Goal: Transaction & Acquisition: Book appointment/travel/reservation

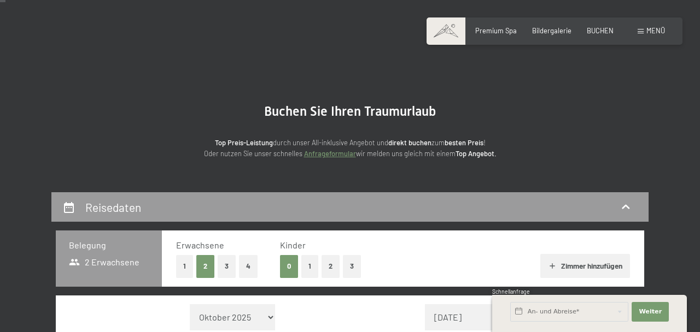
scroll to position [30, 0]
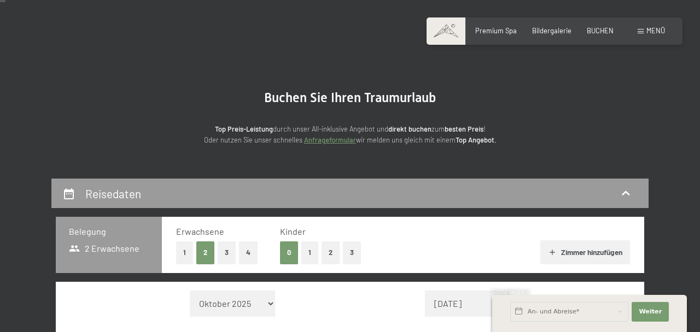
click at [309, 254] on button "1" at bounding box center [309, 253] width 17 height 22
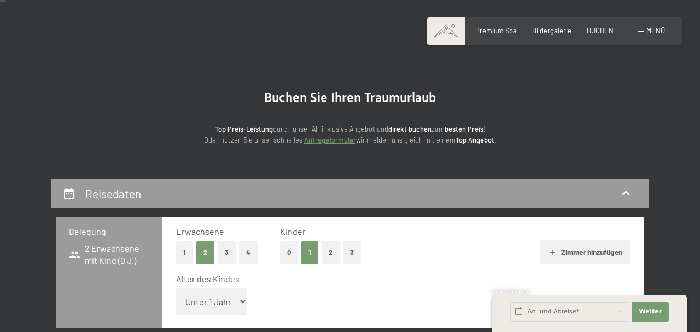
click at [242, 303] on select "Unter 1 Jahr 1 Jahr 2 Jahre 3 Jahre 4 Jahre 5 Jahre 6 Jahre 7 Jahre 8 Jahre 9 J…" at bounding box center [211, 302] width 71 height 26
select select "11"
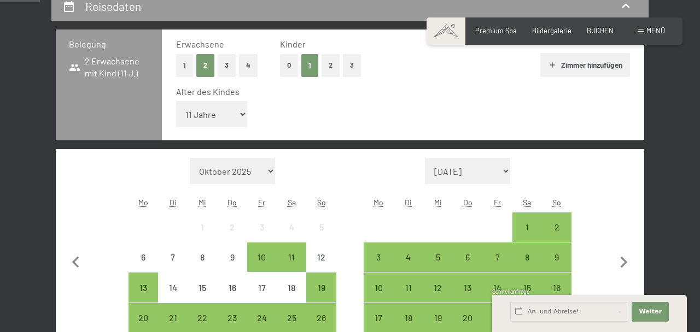
scroll to position [218, 0]
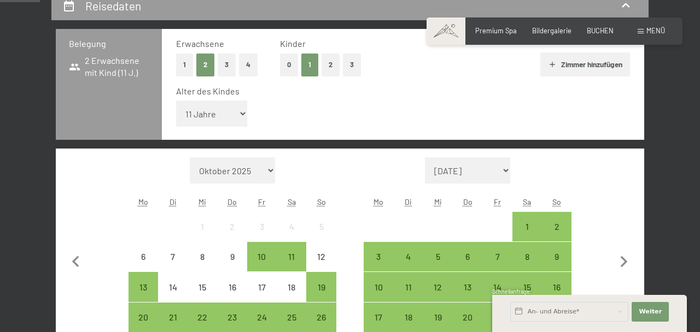
click at [626, 266] on icon "button" at bounding box center [623, 262] width 23 height 23
select select "2025-11-01"
select select "2025-12-01"
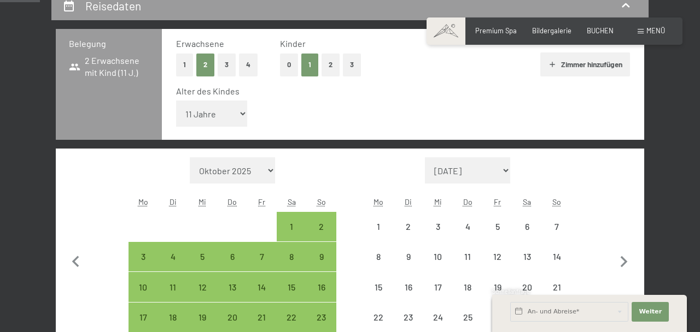
click at [625, 261] on icon "button" at bounding box center [623, 261] width 7 height 11
select select "2025-12-01"
select select "2026-01-01"
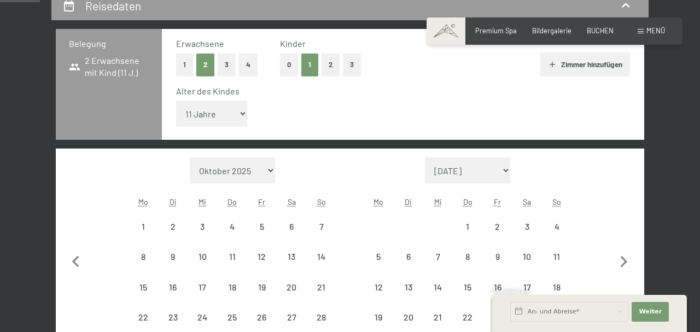
select select "2025-12-01"
select select "2026-01-01"
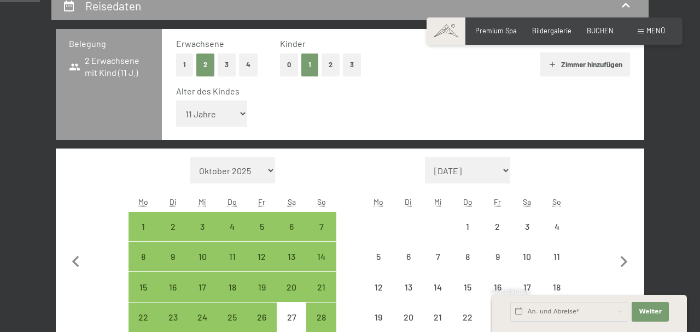
click at [630, 260] on icon "button" at bounding box center [623, 262] width 23 height 23
select select "2026-01-01"
select select "2026-02-01"
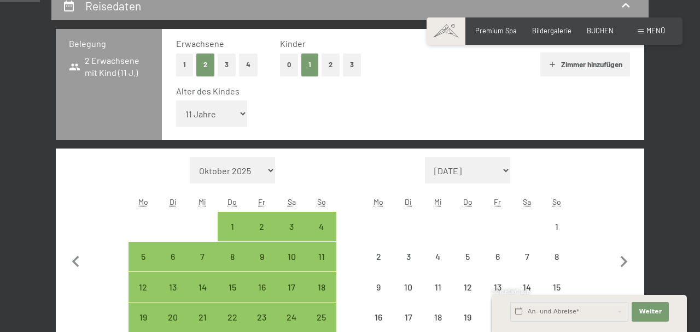
select select "2026-01-01"
select select "2026-02-01"
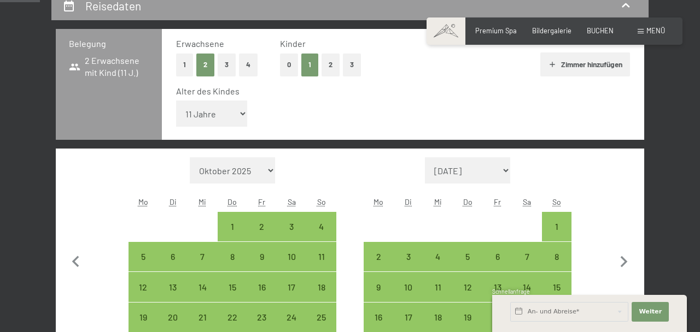
click at [526, 291] on div "14" at bounding box center [526, 296] width 27 height 27
select select "2026-01-01"
select select "2026-02-01"
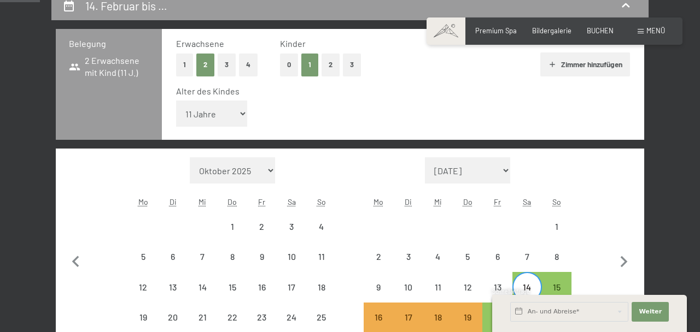
click at [531, 318] on div "21" at bounding box center [526, 326] width 27 height 27
select select "2026-01-01"
select select "2026-02-01"
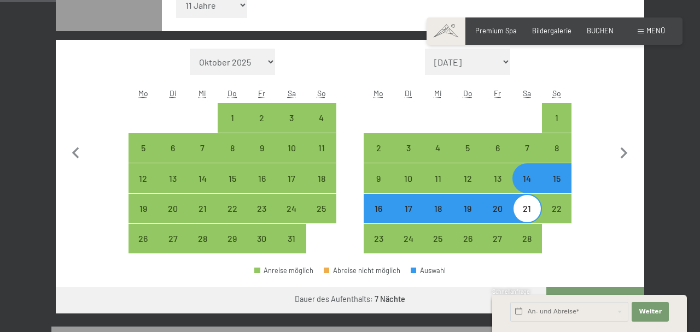
scroll to position [347, 0]
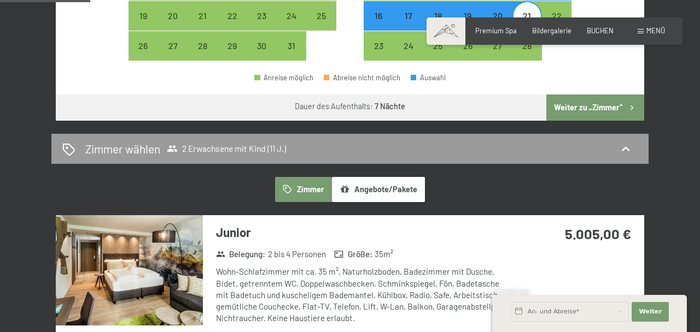
click at [599, 107] on button "Weiter zu „Zimmer“" at bounding box center [595, 108] width 98 height 26
select select "2026-01-01"
select select "2026-02-01"
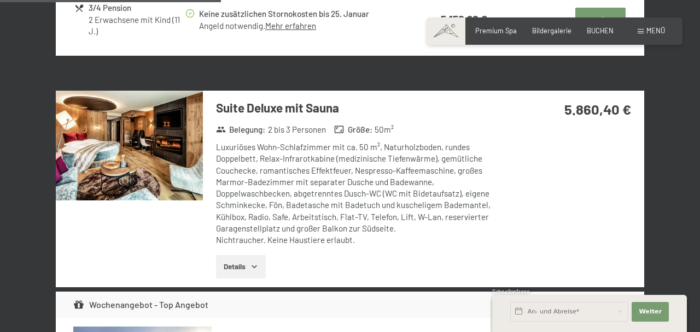
scroll to position [1151, 0]
click at [260, 266] on button "Details" at bounding box center [241, 267] width 50 height 24
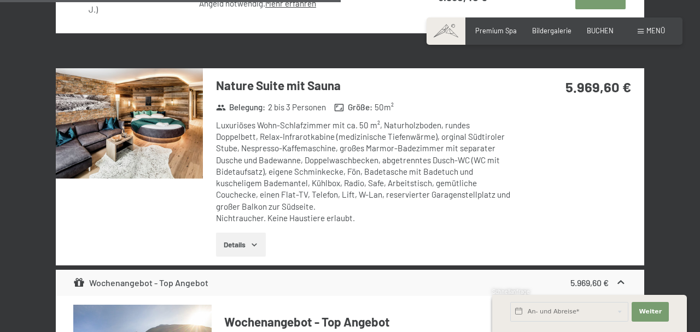
scroll to position [1815, 0]
click at [256, 248] on icon "button" at bounding box center [254, 245] width 9 height 9
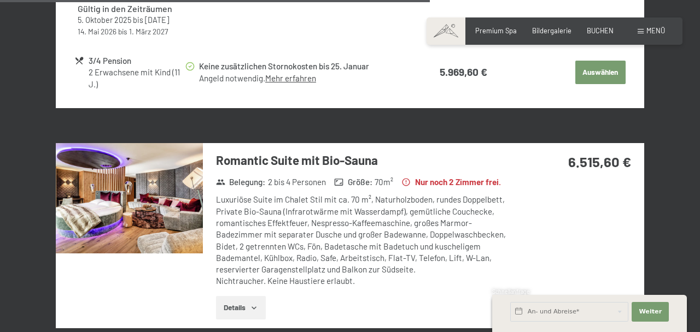
scroll to position [2383, 0]
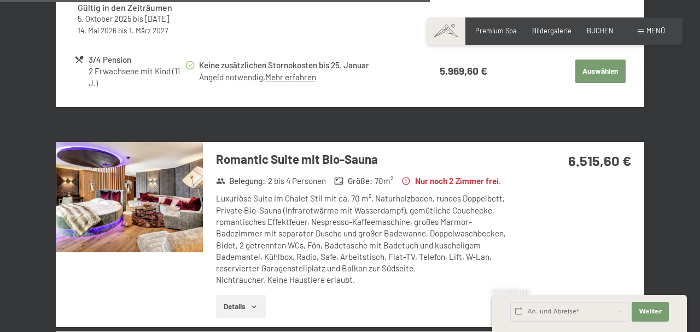
click at [260, 319] on button "Details" at bounding box center [241, 307] width 50 height 24
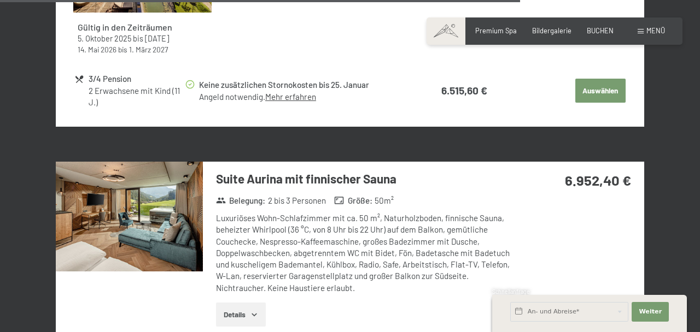
scroll to position [3006, 0]
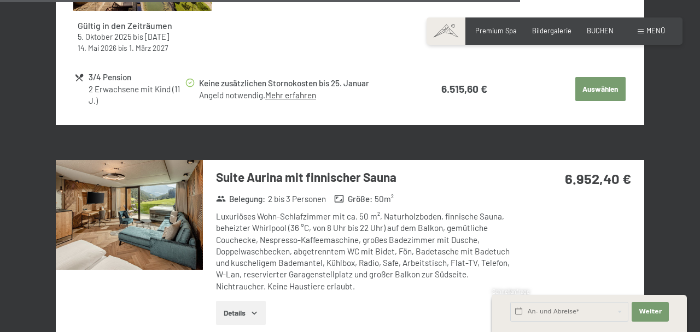
click at [256, 318] on icon "button" at bounding box center [254, 313] width 9 height 9
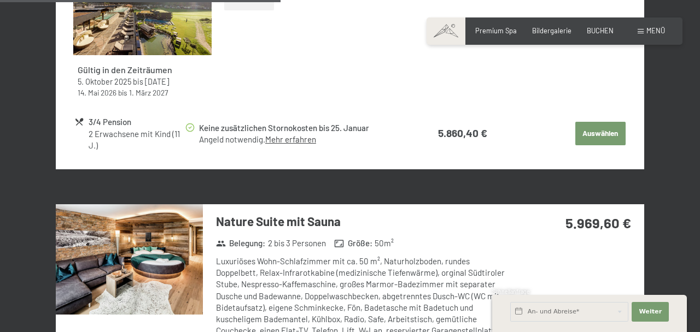
scroll to position [1680, 0]
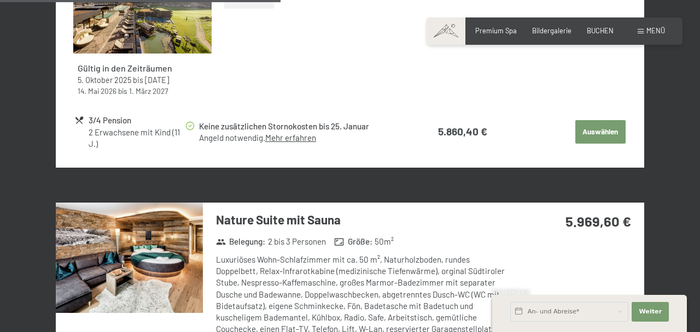
click at [164, 260] on img at bounding box center [129, 258] width 147 height 110
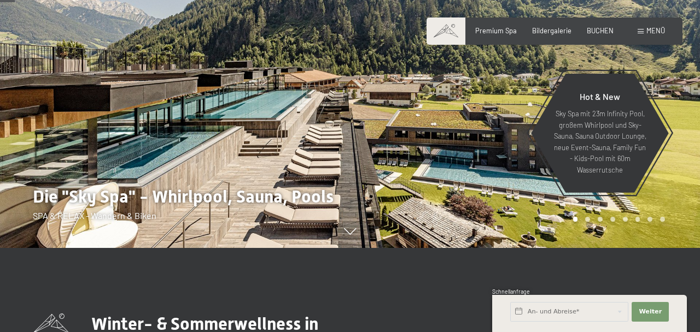
scroll to position [108, 0]
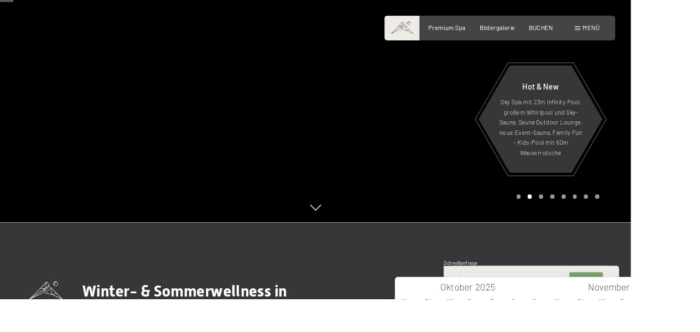
type input "2026"
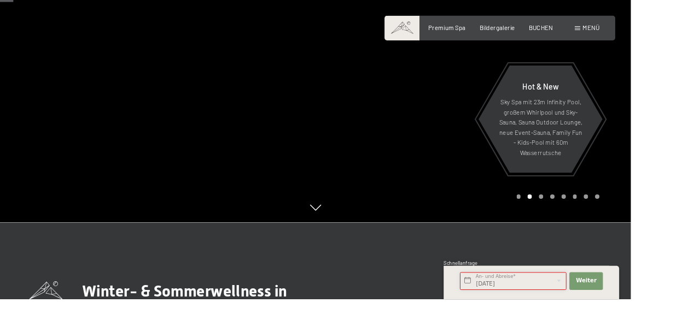
type input "Sa. 14.02.2026 - Sa. 21.02.2026"
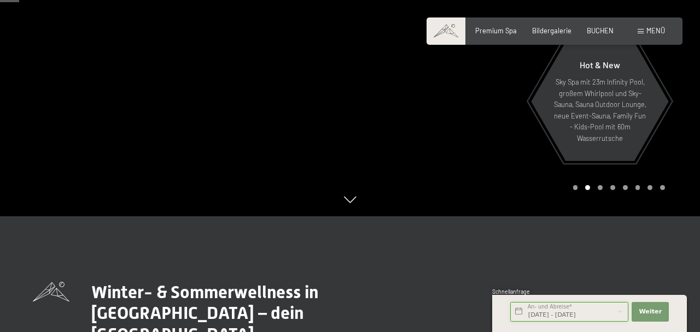
scroll to position [139, 0]
click at [658, 317] on span "Weiter" at bounding box center [649, 312] width 23 height 9
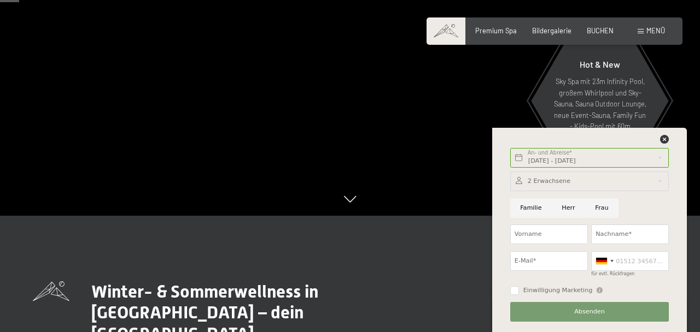
click at [616, 191] on div at bounding box center [589, 182] width 159 height 20
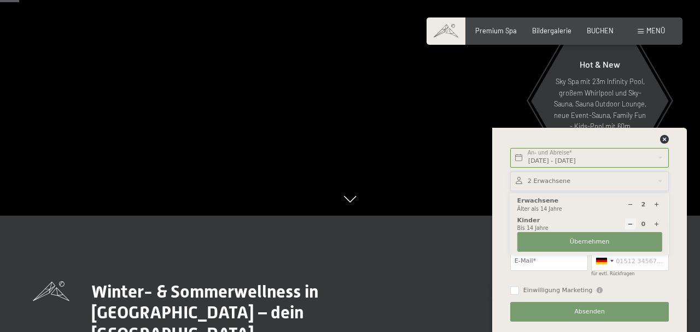
click at [666, 255] on div "2 Erwachsene Älter als 14 Jahre 0 Kinder Bis 14 Jahre Übernehmen" at bounding box center [589, 225] width 159 height 62
click at [657, 227] on icon at bounding box center [656, 224] width 6 height 6
type input "1"
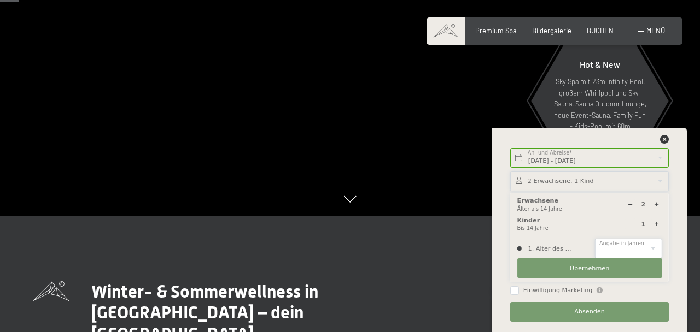
click at [641, 259] on select "0 1 2 3 4 5 6 7 8 9 10 11 12 13 14" at bounding box center [628, 249] width 67 height 20
select select "11"
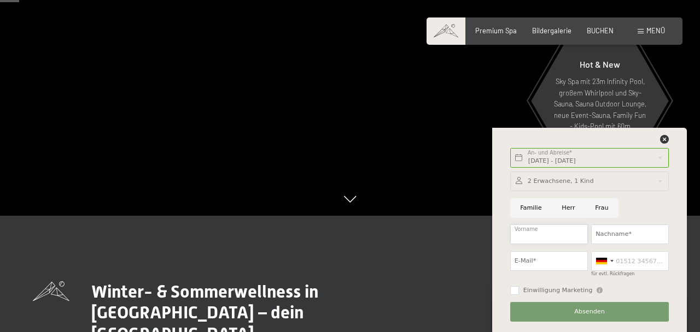
click at [555, 244] on input "Vorname" at bounding box center [549, 235] width 78 height 20
type input "Alida"
click at [643, 244] on input "Nachname*" at bounding box center [630, 235] width 78 height 20
type input "Braun"
click at [559, 271] on input "E-Mail*" at bounding box center [549, 261] width 78 height 20
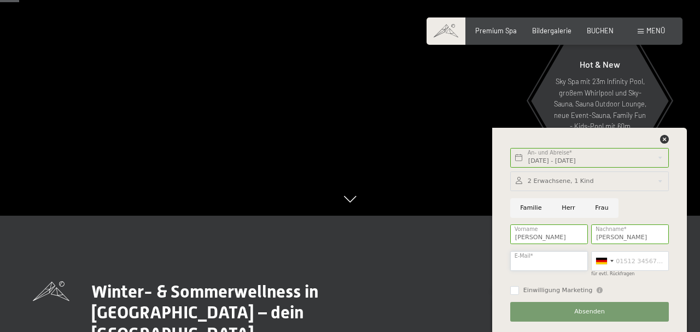
type input "alida.braun@googlemail.com"
click at [654, 271] on input "für evtl. Rückfragen" at bounding box center [630, 261] width 78 height 20
click at [659, 271] on input "für evtl. Rückfragen" at bounding box center [630, 261] width 78 height 20
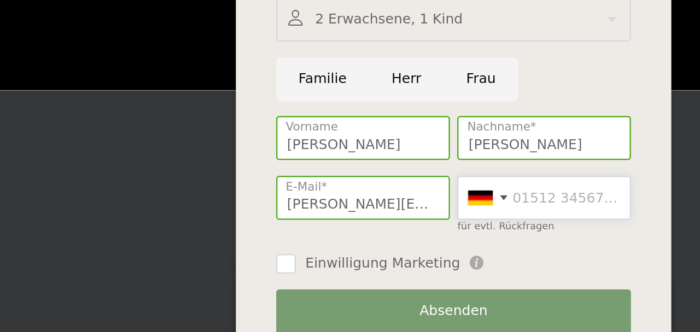
scroll to position [142, 0]
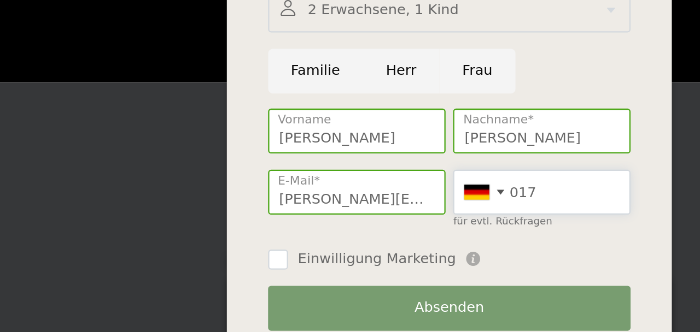
type input "0176"
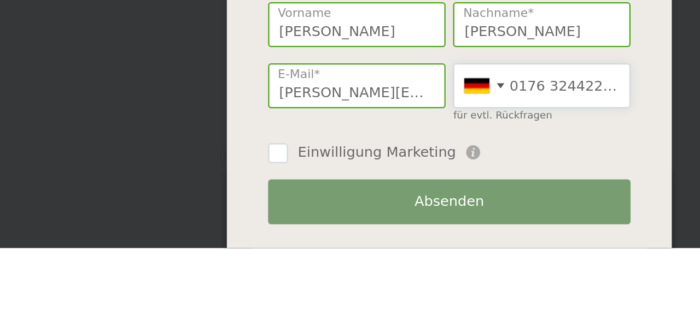
scroll to position [152, 0]
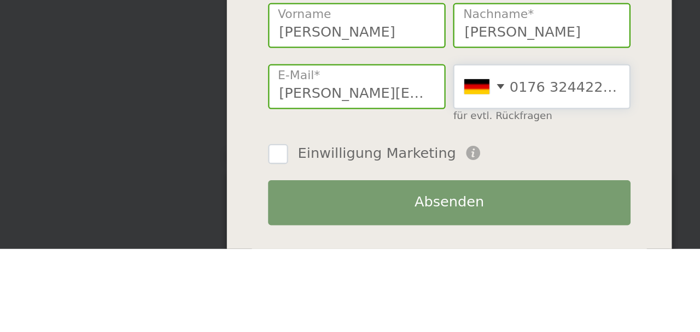
type input "0176 32442213"
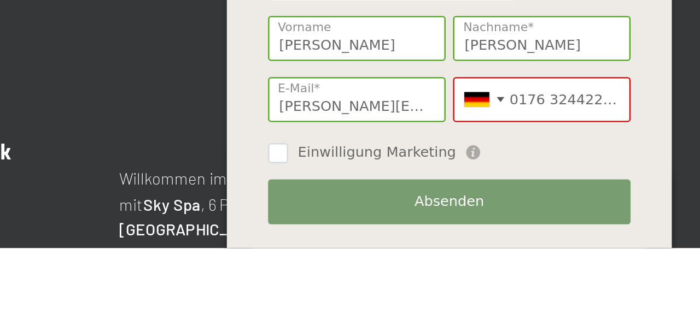
scroll to position [206, 0]
click at [596, 294] on icon at bounding box center [599, 291] width 6 height 6
checkbox input "true"
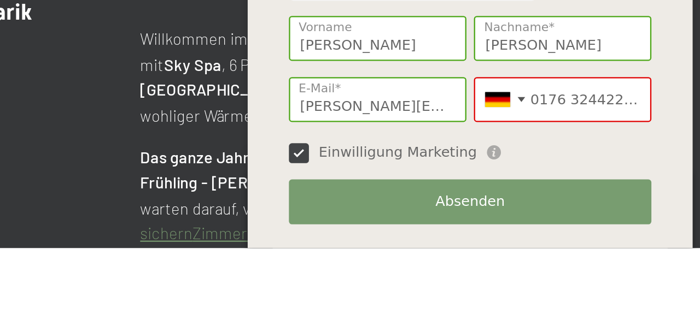
scroll to position [267, 0]
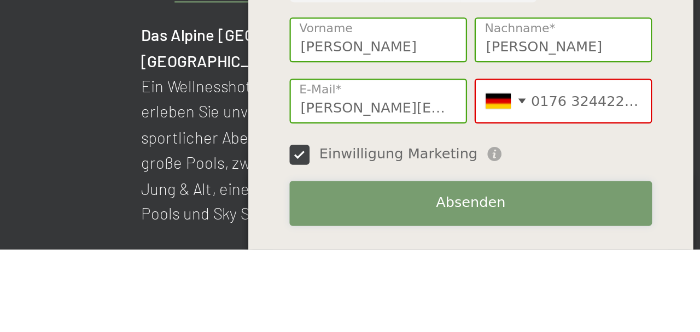
click at [596, 317] on span "Absenden" at bounding box center [589, 312] width 31 height 9
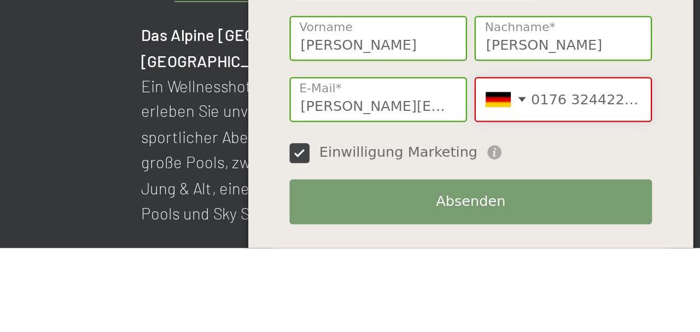
click at [618, 277] on input "0176 32442213" at bounding box center [630, 267] width 78 height 20
click at [649, 295] on div "Einwilligung Marketing Der Unterfertigte, der die Aufklärung laut Link gelesen …" at bounding box center [589, 289] width 159 height 11
click at [661, 250] on input "Braun" at bounding box center [630, 241] width 78 height 20
click at [629, 277] on input "176 32442213" at bounding box center [630, 267] width 78 height 20
click at [682, 301] on div "Sa. 14.02.2026 - Sa. 21.02.2026 An- und Abreise* 7 Nächte Weiter Adressfelder a…" at bounding box center [589, 233] width 195 height 198
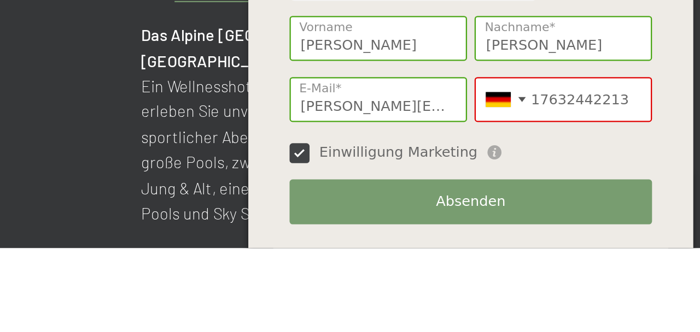
click at [644, 295] on div "Einwilligung Marketing Der Unterfertigte, der die Aufklärung laut Link gelesen …" at bounding box center [589, 289] width 159 height 11
click at [660, 277] on input "17632442213" at bounding box center [630, 267] width 78 height 20
click at [611, 268] on div at bounding box center [611, 267] width 3 height 2
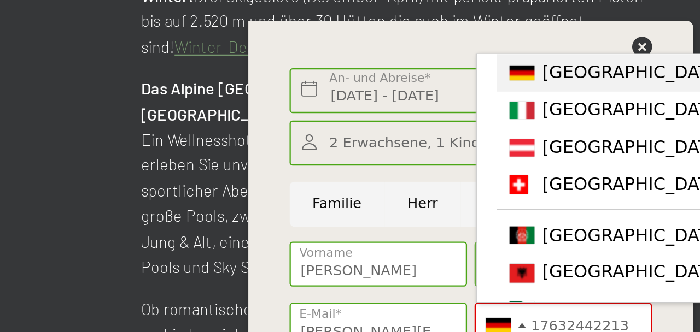
scroll to position [482, 0]
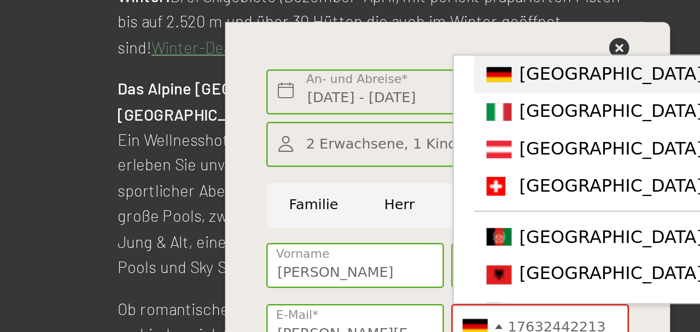
click at [636, 157] on span "[GEOGRAPHIC_DATA] ([GEOGRAPHIC_DATA])" at bounding box center [704, 156] width 169 height 9
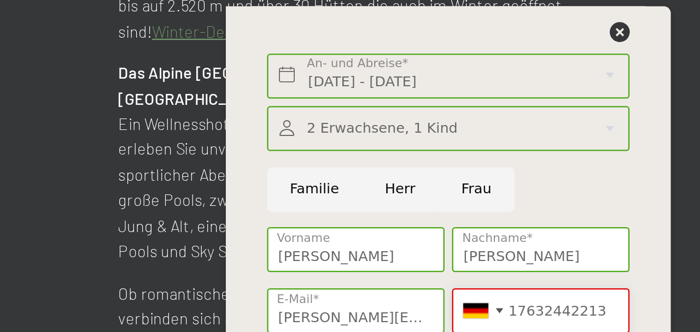
click at [664, 268] on input "17632442213" at bounding box center [630, 267] width 78 height 20
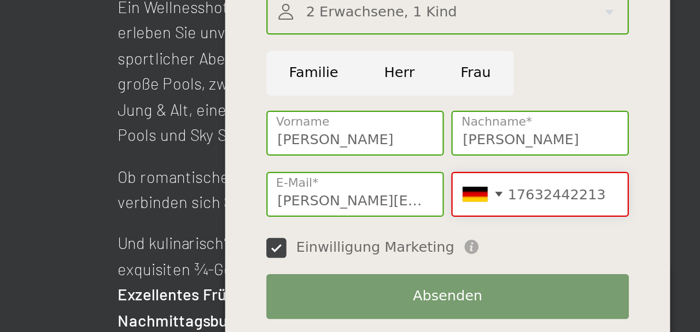
scroll to position [489, 0]
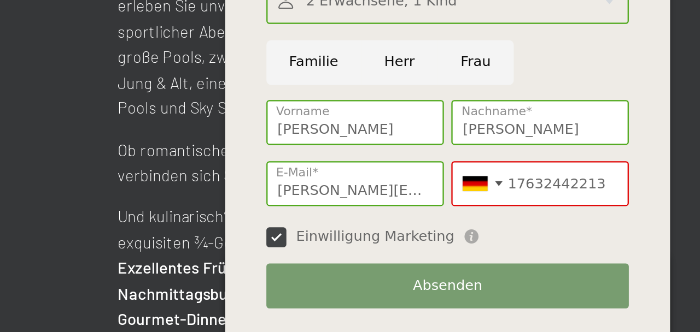
click at [615, 267] on div at bounding box center [603, 267] width 25 height 19
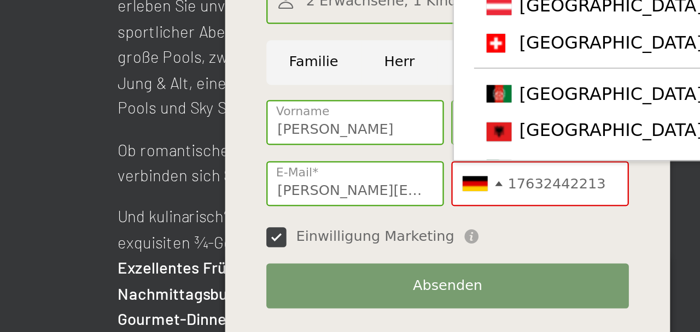
click at [616, 270] on div at bounding box center [603, 267] width 25 height 19
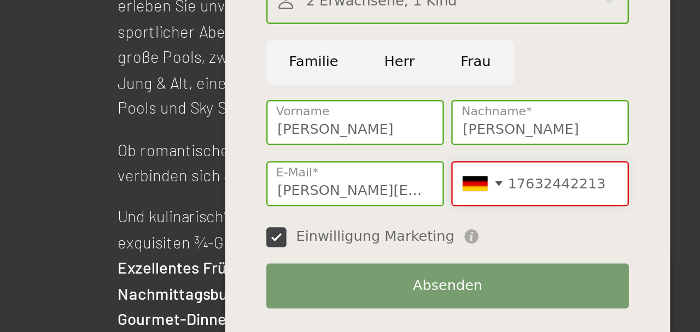
click at [619, 268] on input "17632442213" at bounding box center [630, 267] width 78 height 20
click at [0, 0] on button "Weiter Adressfelder ausblenden" at bounding box center [0, 0] width 0 height 0
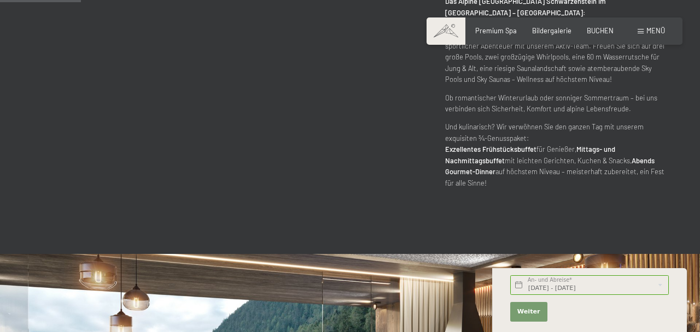
scroll to position [653, 0]
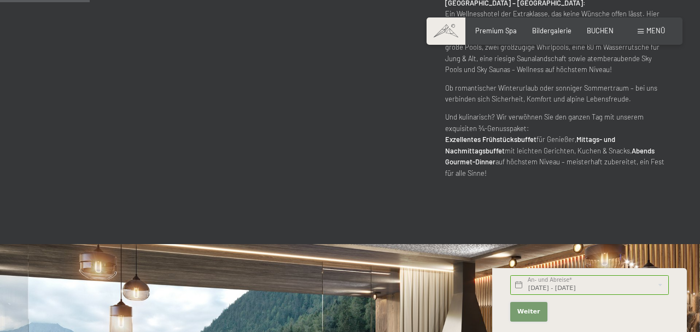
click at [530, 317] on span "Weiter" at bounding box center [528, 312] width 23 height 9
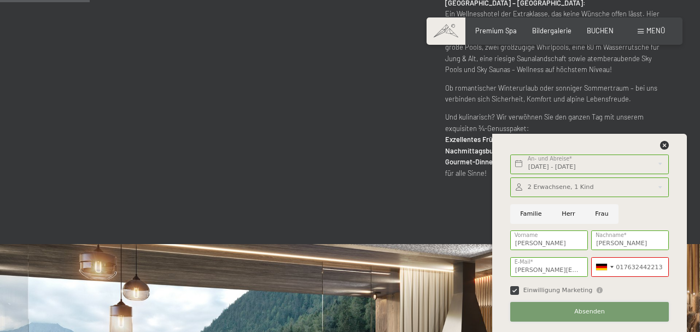
click at [613, 322] on button "Absenden" at bounding box center [589, 312] width 159 height 20
click at [664, 277] on input "017632442213" at bounding box center [630, 267] width 78 height 20
type input "017"
type input "8251 892753"
click at [670, 332] on div "Sa. 14.02.2026 - Sa. 21.02.2026 An- und Abreise* 7 Nächte Weiter Adressfelder a…" at bounding box center [589, 233] width 173 height 198
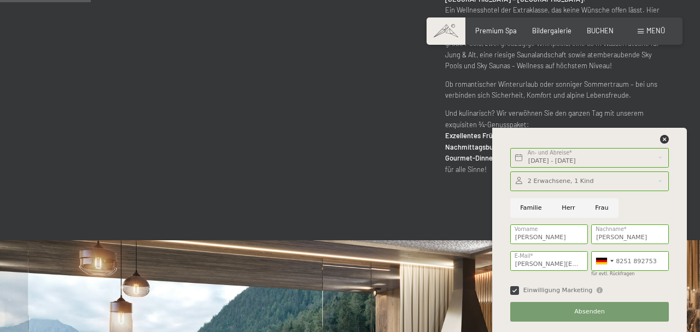
scroll to position [660, 0]
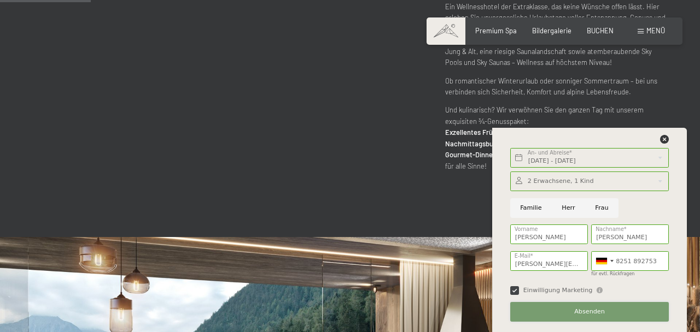
click at [601, 317] on span "Absenden" at bounding box center [589, 312] width 31 height 9
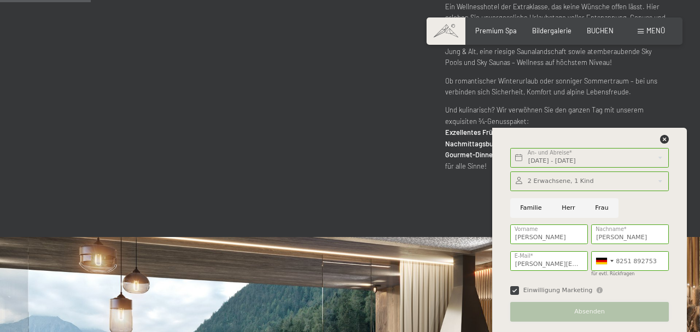
scroll to position [726, 0]
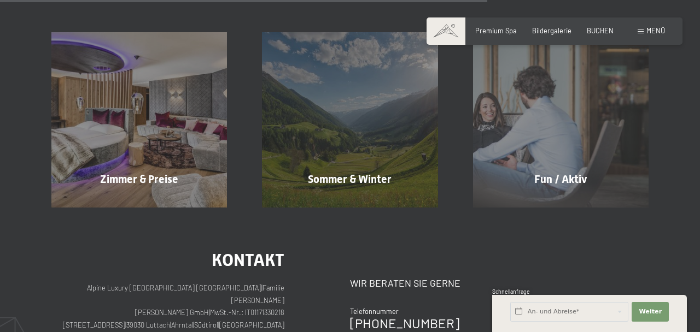
scroll to position [701, 0]
click at [361, 178] on span "Sommer & Winter" at bounding box center [350, 179] width 84 height 13
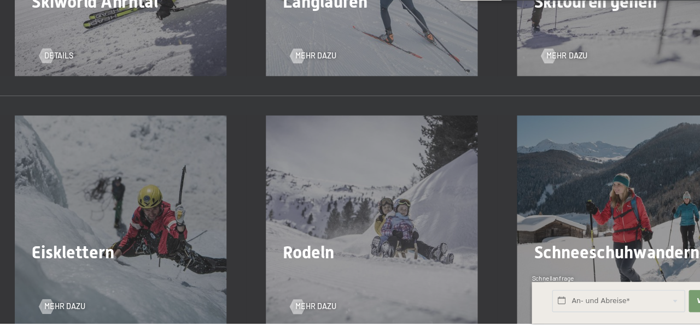
scroll to position [2585, 0]
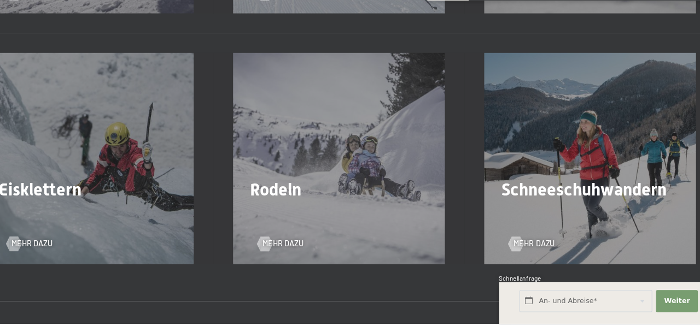
click at [304, 204] on span "Rodeln" at bounding box center [293, 213] width 45 height 18
click at [291, 203] on span "Einwilligung Marketing*" at bounding box center [289, 197] width 90 height 11
click at [238, 203] on input "Einwilligung Marketing*" at bounding box center [232, 197] width 11 height 11
checkbox input "false"
click at [309, 256] on span "Mehr dazu" at bounding box center [300, 261] width 37 height 10
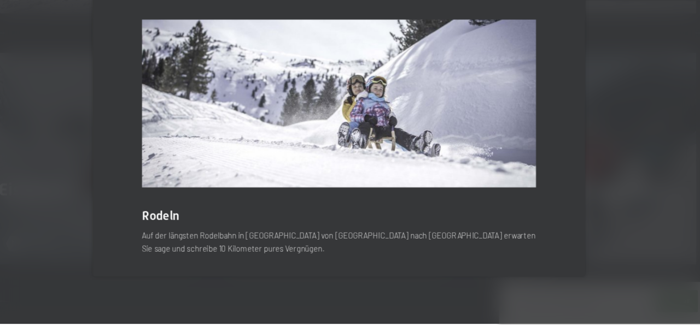
click at [554, 37] on div "schließen" at bounding box center [543, 31] width 51 height 12
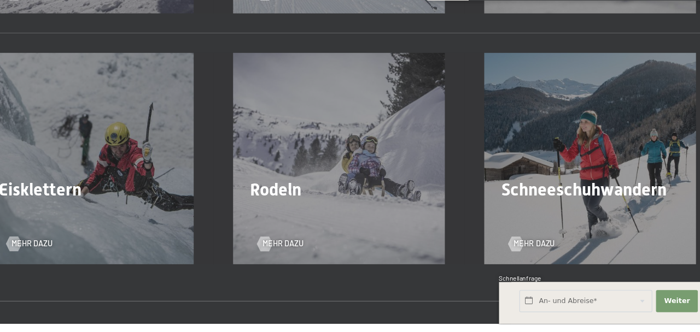
click at [529, 256] on span "Mehr dazu" at bounding box center [523, 261] width 37 height 10
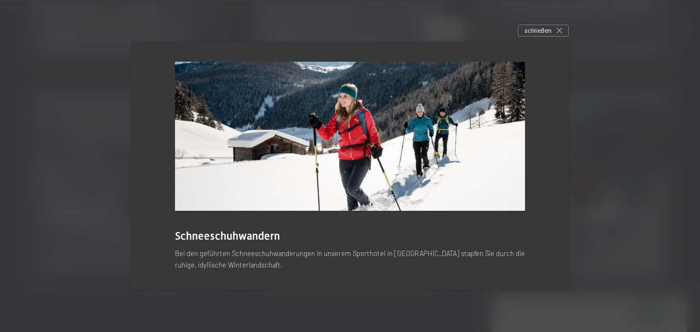
click at [565, 37] on div "schließen" at bounding box center [543, 31] width 51 height 12
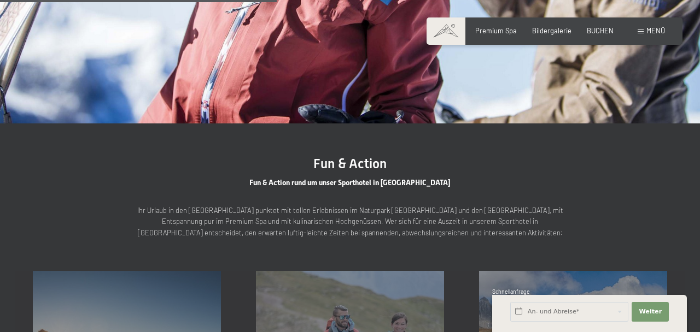
scroll to position [1262, 0]
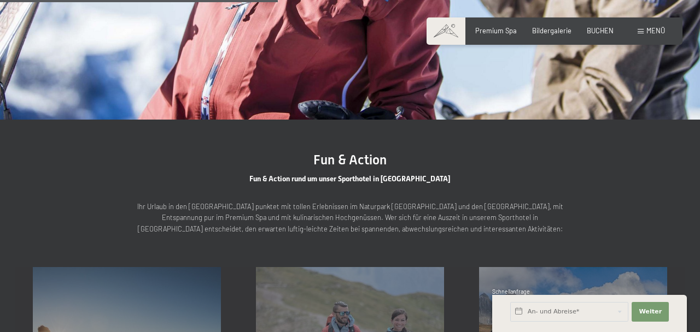
click at [450, 34] on span at bounding box center [445, 30] width 39 height 27
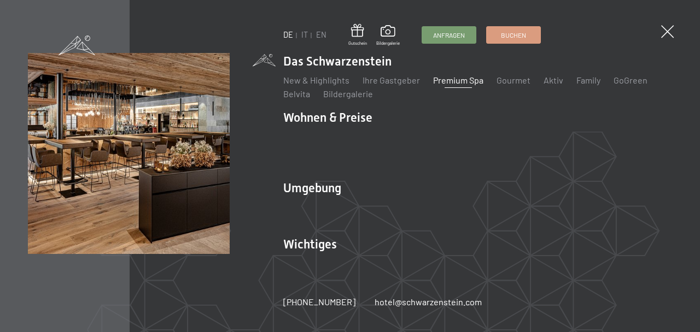
click at [341, 130] on li "Wohnen & Preise Inklusivleistungen Zimmer & Preise Liste Angebote Liste Familie…" at bounding box center [477, 140] width 389 height 62
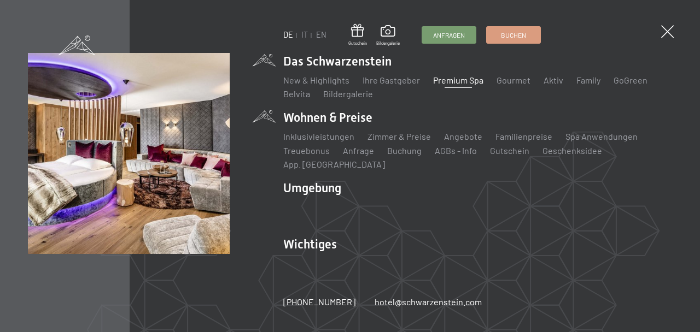
click at [406, 142] on link "Zimmer & Preise" at bounding box center [398, 136] width 63 height 10
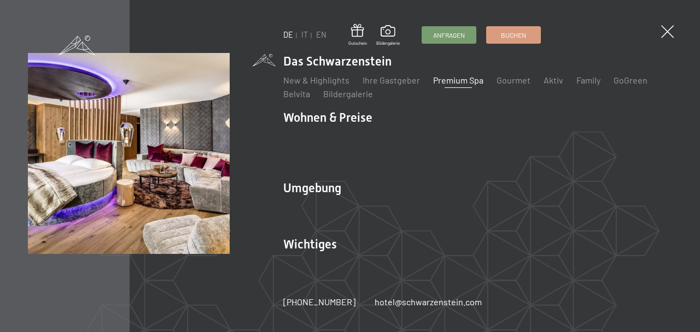
click at [403, 142] on link "Zimmer & Preise" at bounding box center [398, 136] width 63 height 10
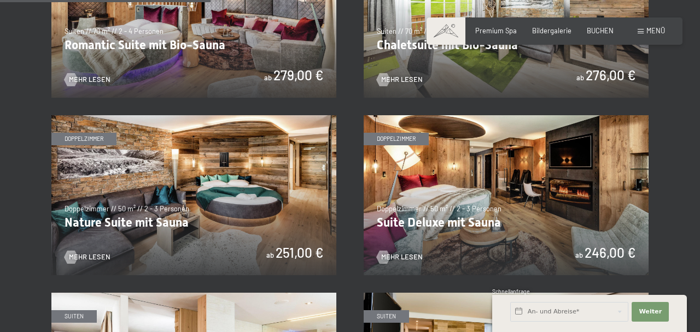
scroll to position [824, 0]
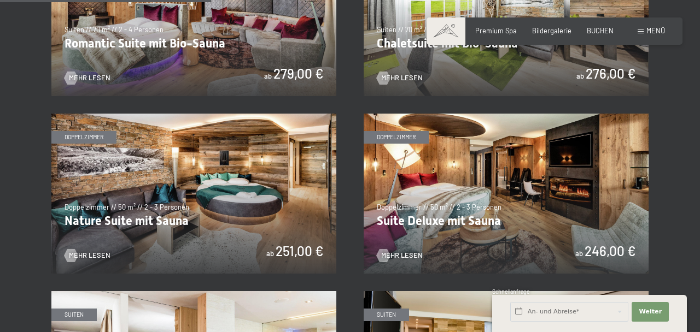
click at [247, 203] on img at bounding box center [193, 194] width 285 height 160
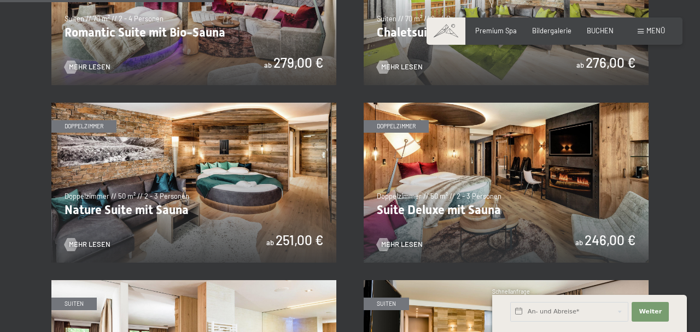
scroll to position [889, 0]
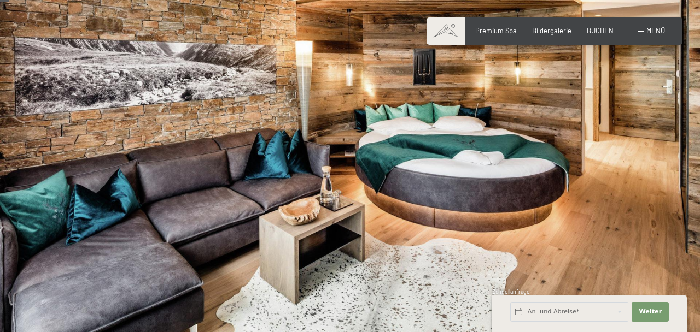
scroll to position [25, 0]
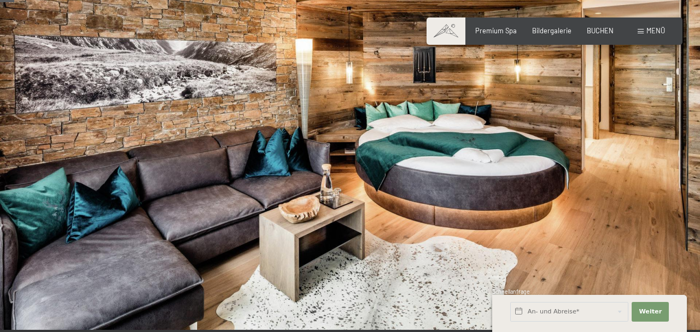
click at [651, 301] on div at bounding box center [525, 152] width 350 height 355
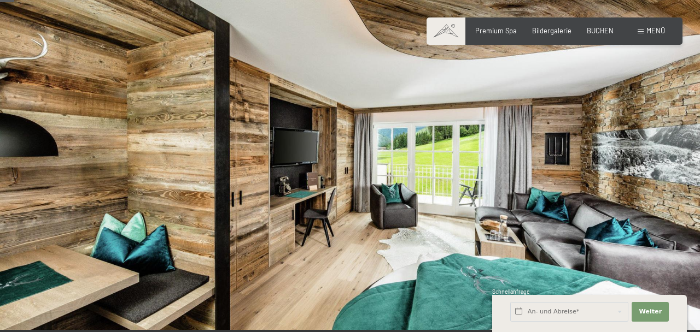
click at [668, 306] on div at bounding box center [525, 152] width 350 height 355
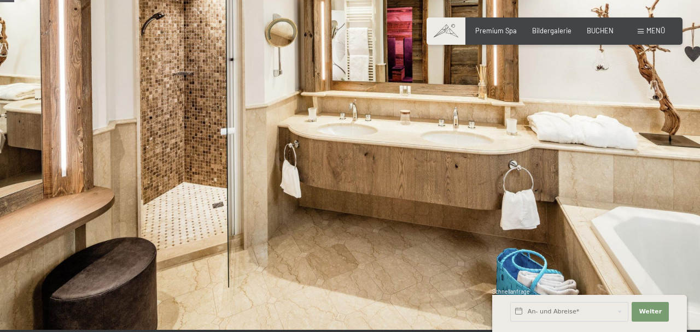
click at [644, 303] on div at bounding box center [525, 152] width 350 height 355
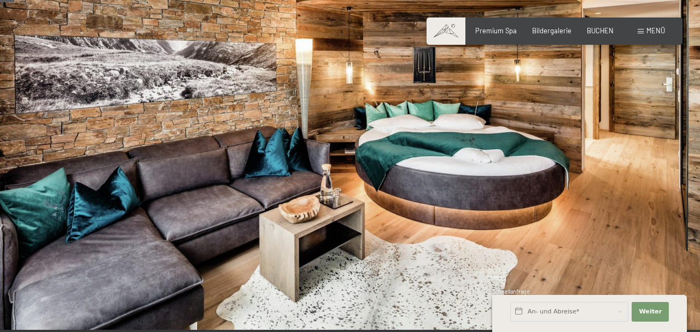
click at [653, 300] on div at bounding box center [525, 152] width 350 height 355
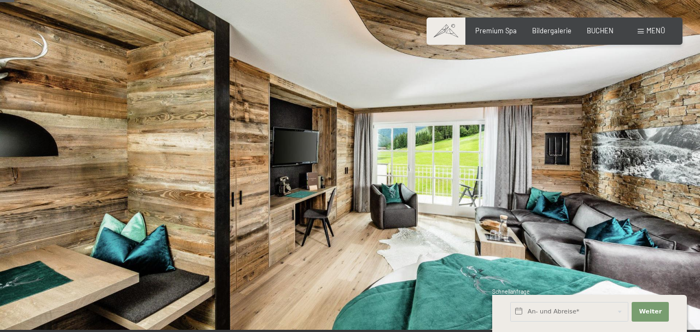
click at [669, 302] on div at bounding box center [525, 152] width 350 height 355
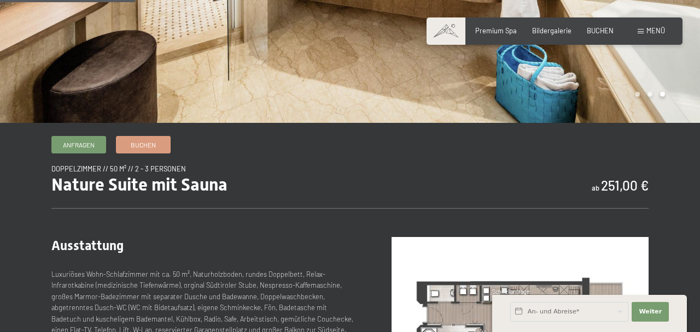
scroll to position [228, 0]
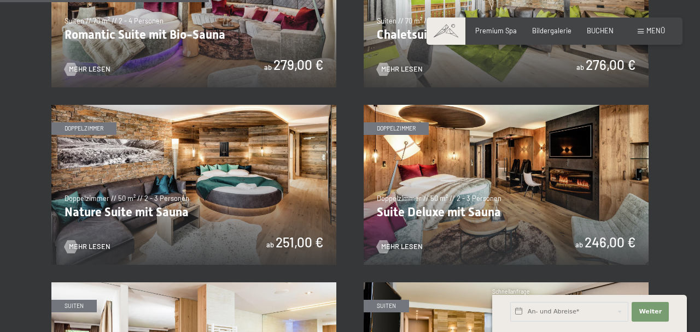
scroll to position [835, 0]
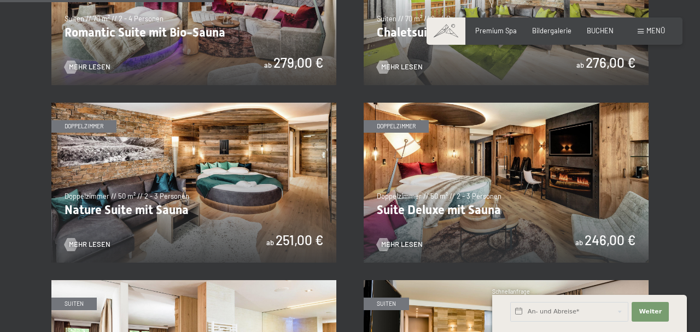
click at [409, 246] on span "Mehr Lesen" at bounding box center [402, 245] width 42 height 10
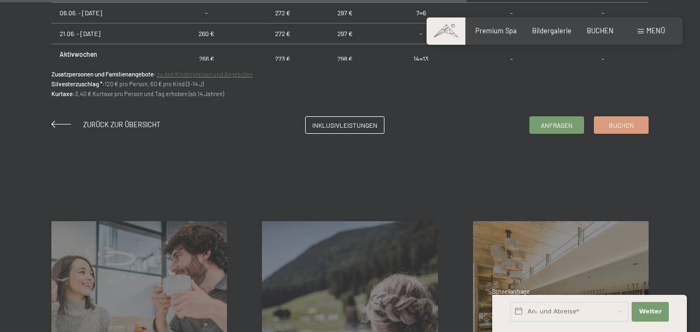
scroll to position [843, 0]
click at [102, 125] on span "Zurück zur Übersicht" at bounding box center [121, 124] width 77 height 9
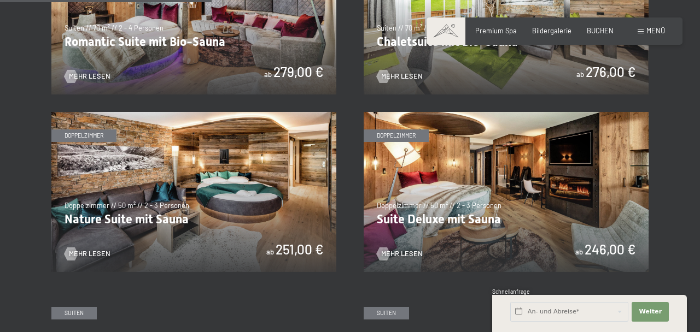
scroll to position [827, 0]
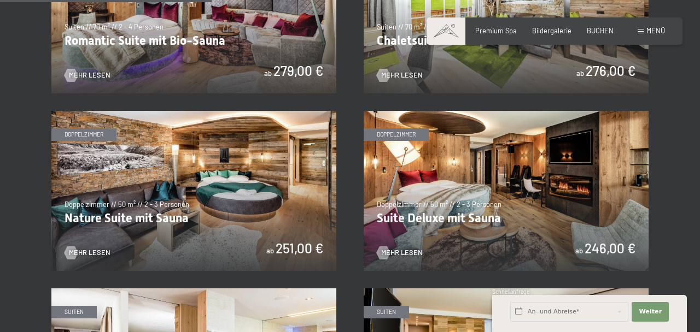
click at [258, 199] on img at bounding box center [193, 191] width 285 height 160
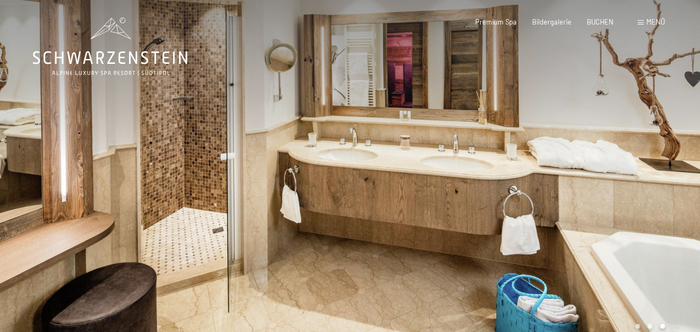
click at [634, 326] on div at bounding box center [525, 177] width 350 height 355
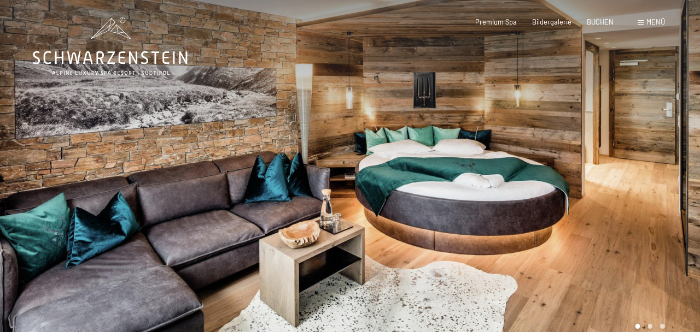
click at [649, 325] on div at bounding box center [525, 177] width 350 height 355
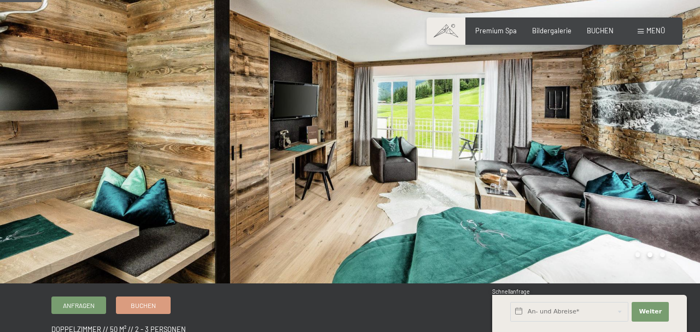
scroll to position [83, 0]
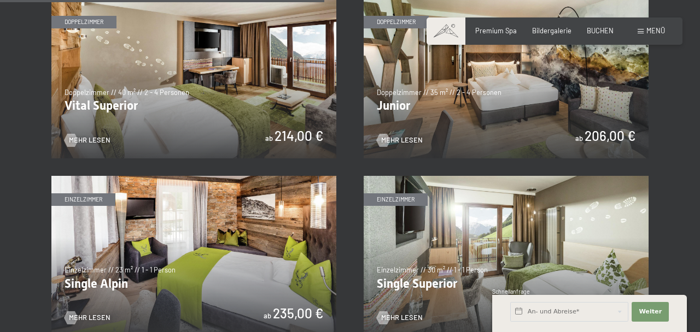
scroll to position [1297, 0]
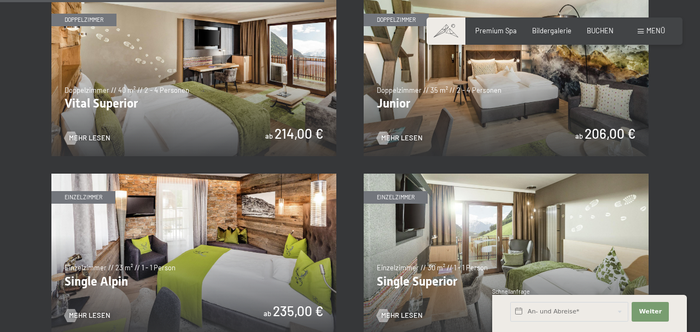
click at [269, 115] on img at bounding box center [193, 76] width 285 height 160
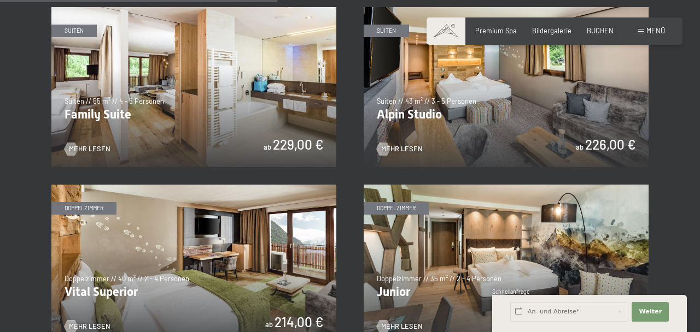
scroll to position [1108, 0]
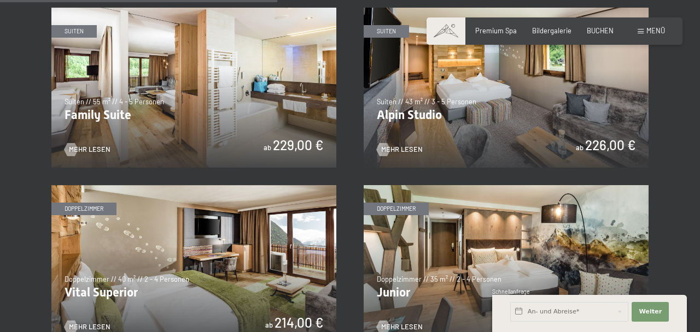
click at [560, 113] on img at bounding box center [506, 88] width 285 height 160
click at [267, 80] on img at bounding box center [193, 88] width 285 height 160
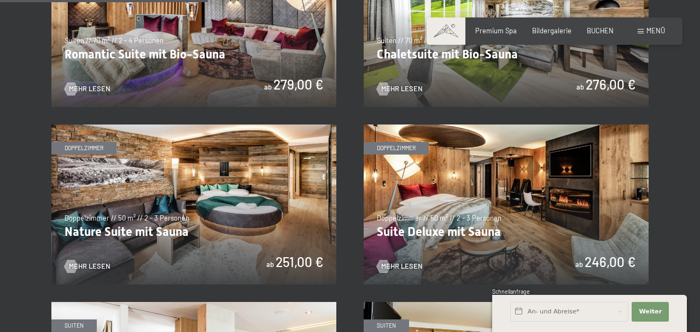
scroll to position [820, 0]
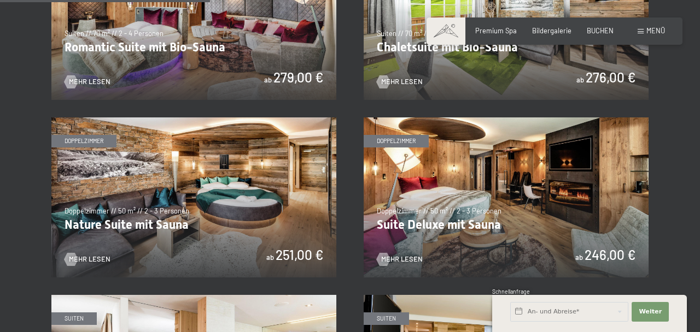
click at [221, 222] on img at bounding box center [193, 198] width 285 height 160
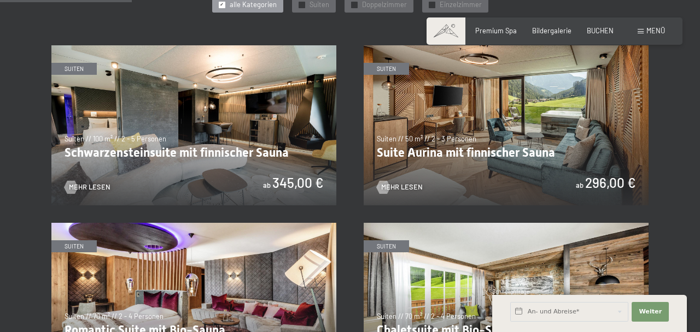
scroll to position [558, 0]
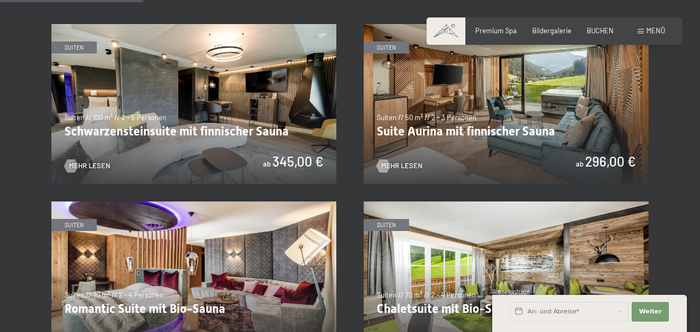
click at [554, 131] on img at bounding box center [506, 104] width 285 height 160
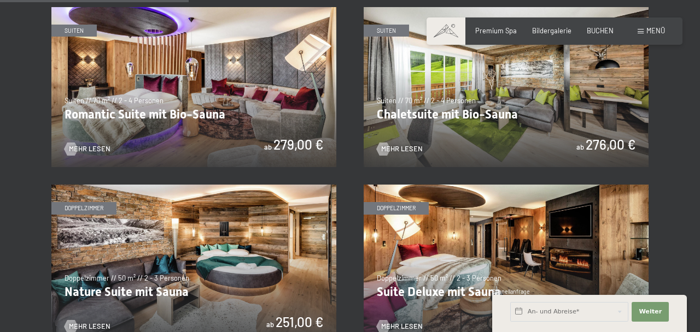
scroll to position [753, 0]
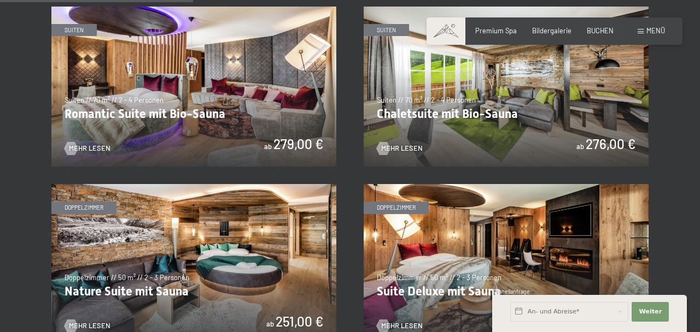
click at [257, 283] on img at bounding box center [193, 264] width 285 height 160
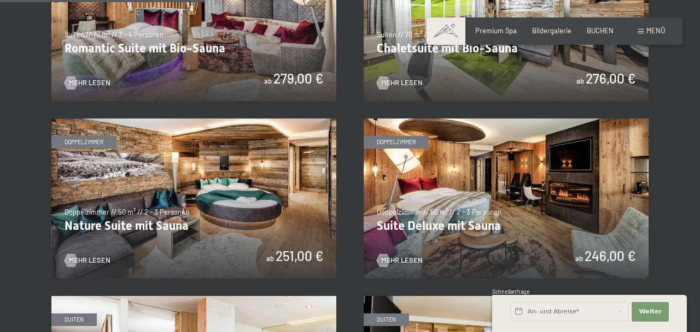
click at [522, 214] on img at bounding box center [506, 199] width 285 height 160
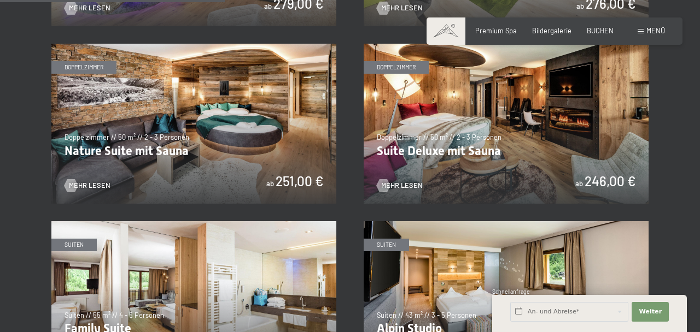
scroll to position [898, 0]
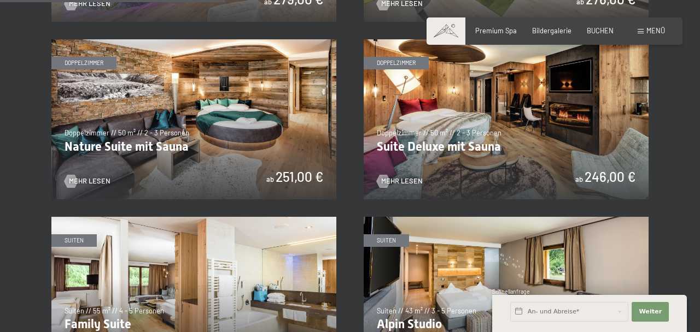
click at [687, 121] on section "✓ alle Kategorien ✓ Suiten ✓ Doppelzimmer ✓ Einzelzimmer alle Kategorien alle K…" at bounding box center [350, 265] width 700 height 1377
click at [601, 33] on span "BUCHEN" at bounding box center [600, 30] width 27 height 9
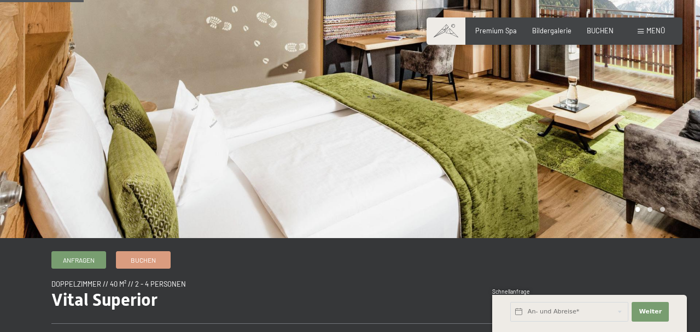
scroll to position [112, 0]
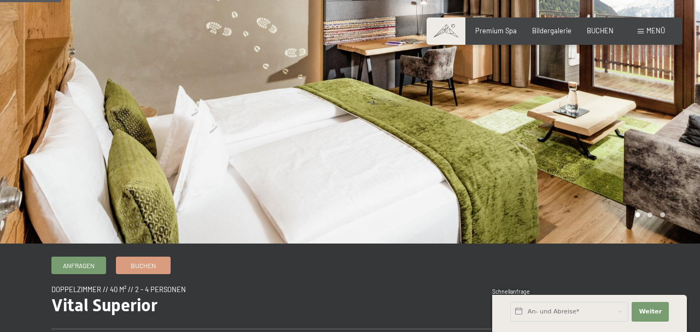
click at [651, 215] on div at bounding box center [525, 65] width 350 height 355
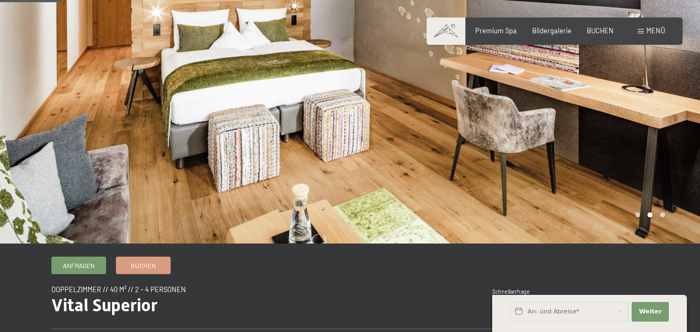
click at [669, 213] on div at bounding box center [525, 65] width 350 height 355
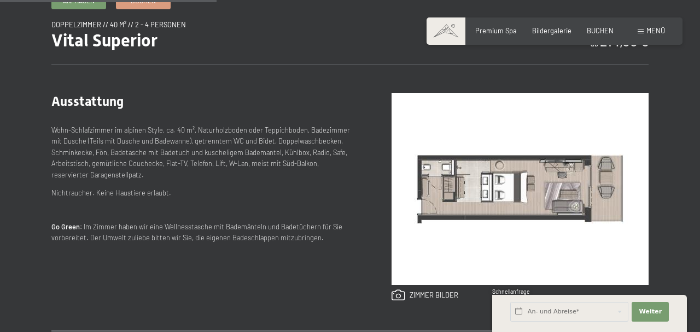
scroll to position [377, 0]
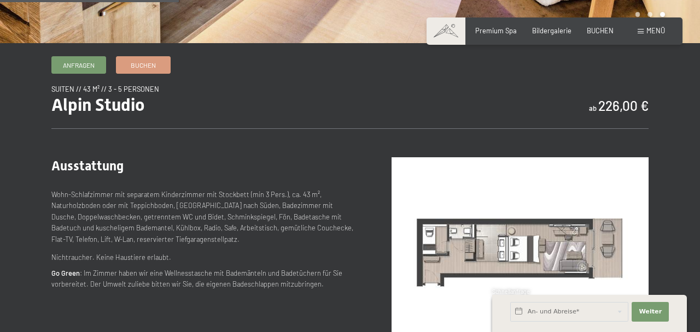
scroll to position [295, 0]
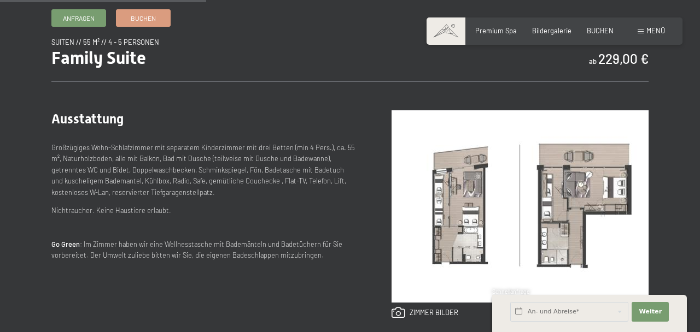
scroll to position [358, 0]
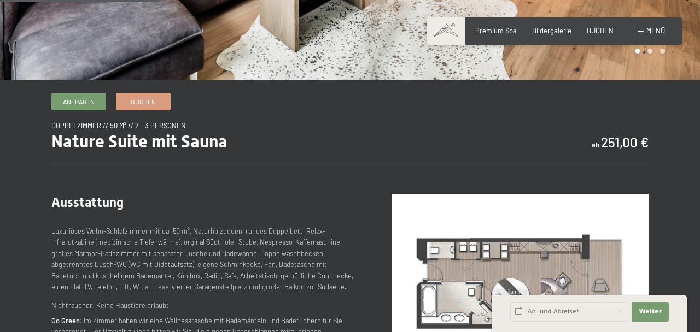
scroll to position [276, 0]
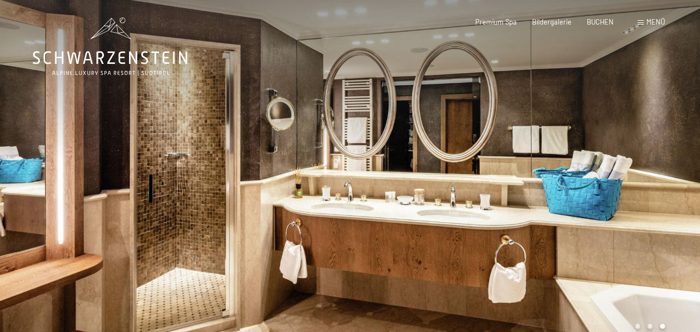
click at [542, 162] on div at bounding box center [525, 177] width 350 height 355
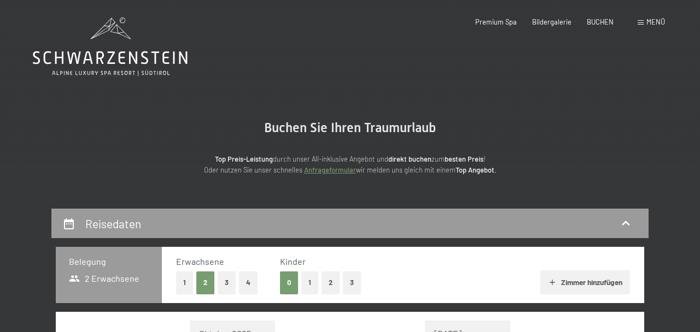
click at [309, 285] on button "1" at bounding box center [309, 283] width 17 height 22
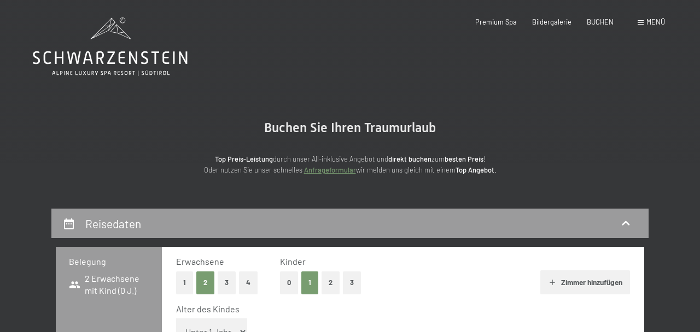
scroll to position [33, 0]
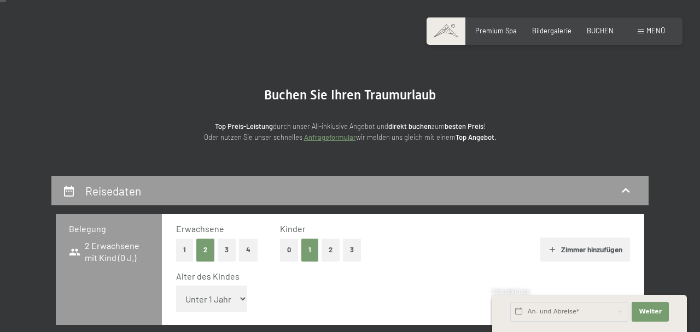
click at [239, 304] on select "Unter 1 Jahr 1 Jahr 2 Jahre 3 Jahre 4 Jahre 5 Jahre 6 Jahre 7 Jahre 8 Jahre 9 J…" at bounding box center [211, 299] width 71 height 26
select select "11"
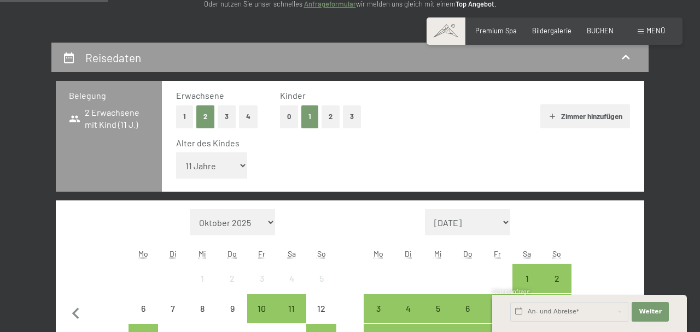
scroll to position [167, 0]
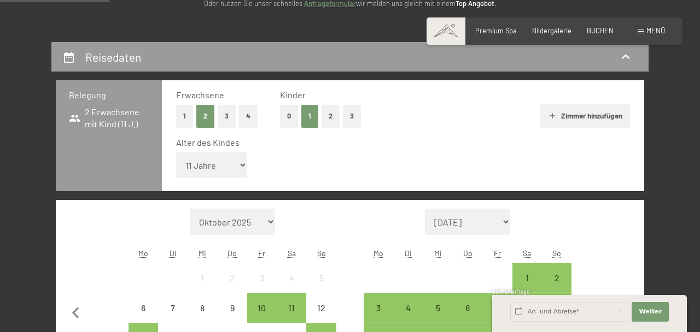
click at [625, 313] on icon "button" at bounding box center [623, 313] width 7 height 11
select select "2025-11-01"
select select "2025-12-01"
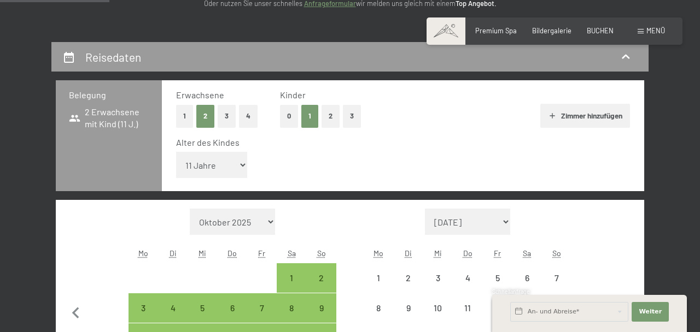
click at [628, 314] on icon "button" at bounding box center [623, 313] width 23 height 23
select select "2025-12-01"
select select "2026-01-01"
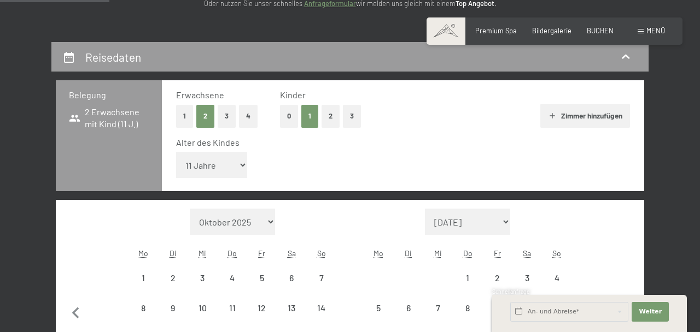
select select "2025-12-01"
select select "2026-01-01"
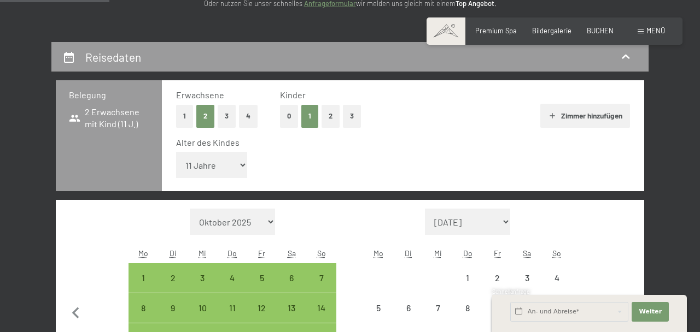
click at [626, 312] on icon "button" at bounding box center [623, 313] width 7 height 11
select select "2026-01-01"
select select "2026-02-01"
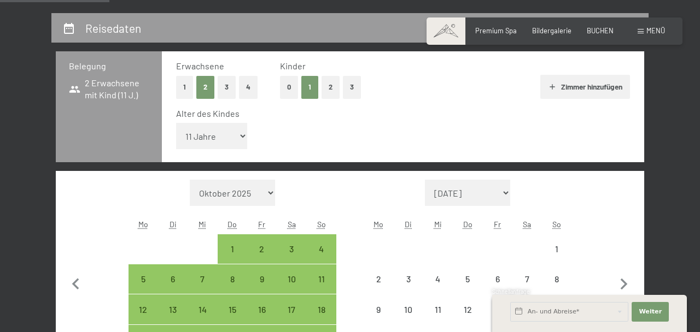
select select "2026-01-01"
select select "2026-02-01"
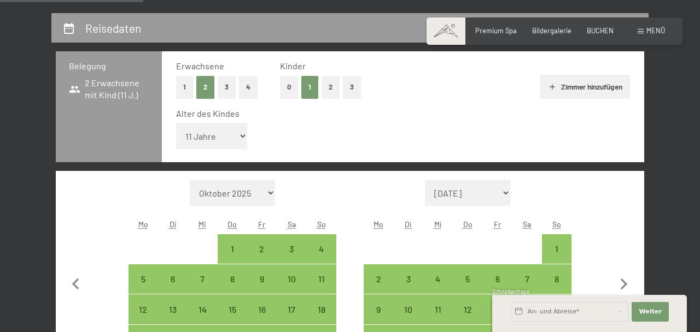
scroll to position [244, 0]
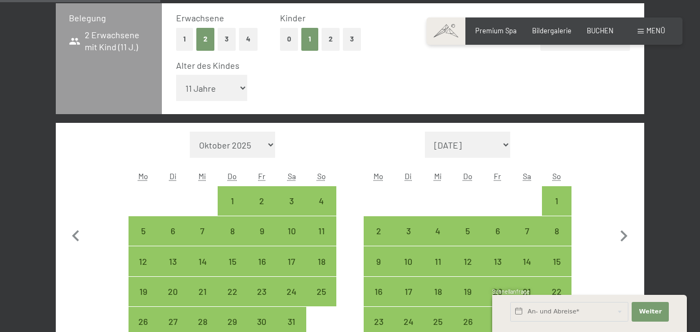
click at [529, 265] on div "14" at bounding box center [526, 270] width 27 height 27
select select "2026-01-01"
select select "2026-02-01"
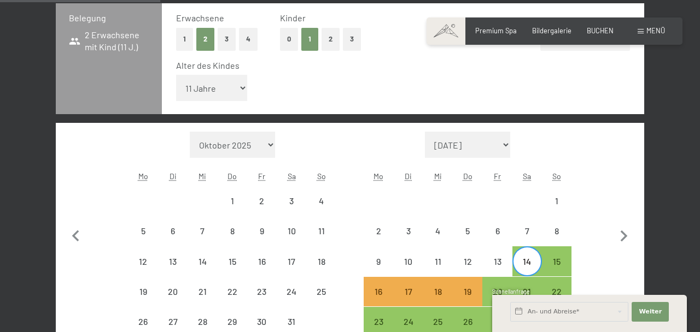
click at [530, 291] on div "21" at bounding box center [526, 301] width 27 height 27
select select "2026-01-01"
select select "2026-02-01"
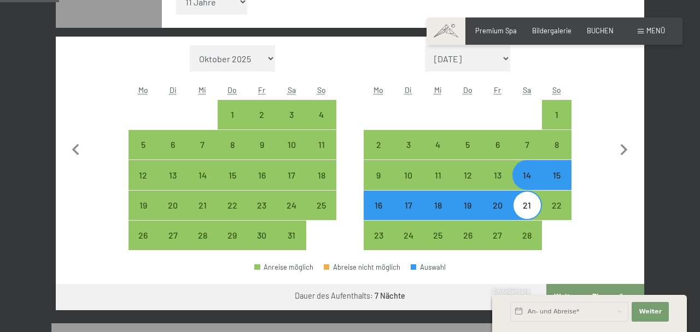
click at [615, 300] on button "Weiter zu „Zimmer“" at bounding box center [595, 297] width 98 height 26
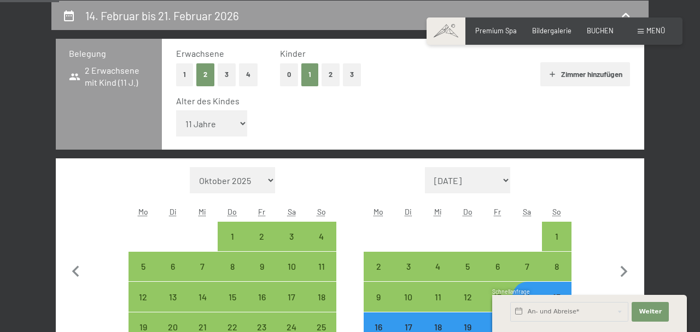
select select "2026-01-01"
select select "2026-02-01"
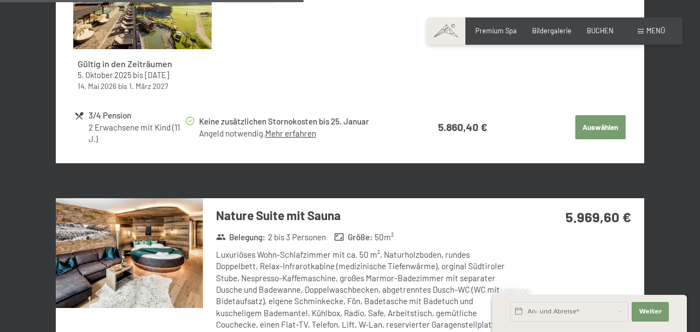
scroll to position [1535, 0]
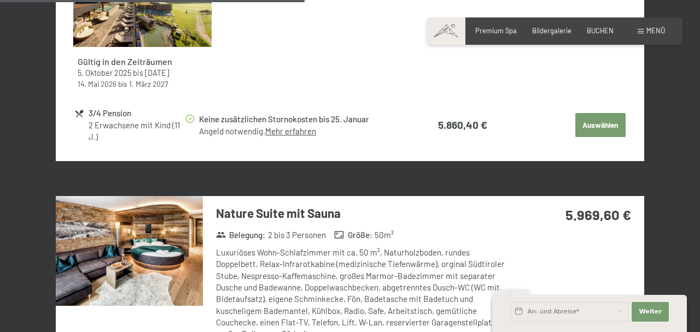
click at [605, 249] on div "5.969,60 €" at bounding box center [578, 227] width 132 height 63
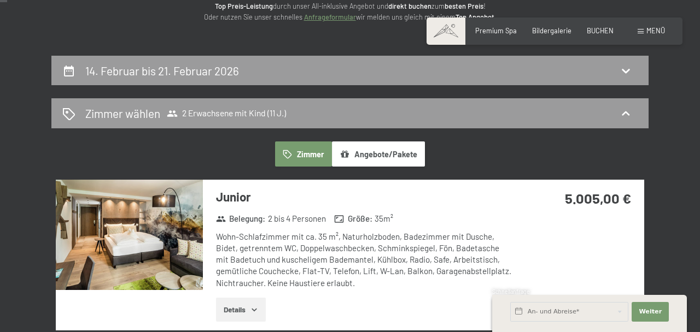
scroll to position [0, 0]
